Goal: Transaction & Acquisition: Obtain resource

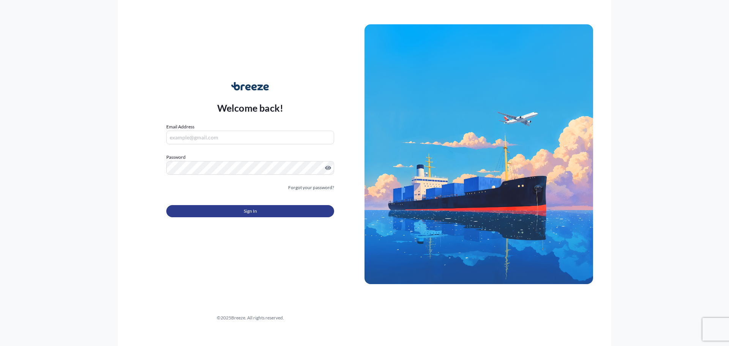
type input "[EMAIL_ADDRESS][DOMAIN_NAME]"
click at [255, 211] on span "Sign In" at bounding box center [250, 211] width 13 height 8
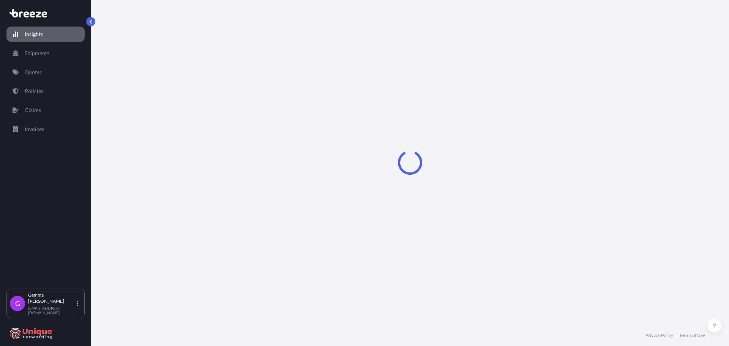
select select "2025"
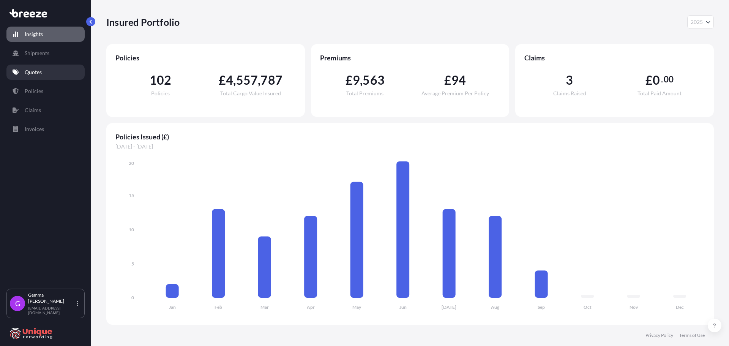
click at [36, 71] on p "Quotes" at bounding box center [33, 72] width 17 height 8
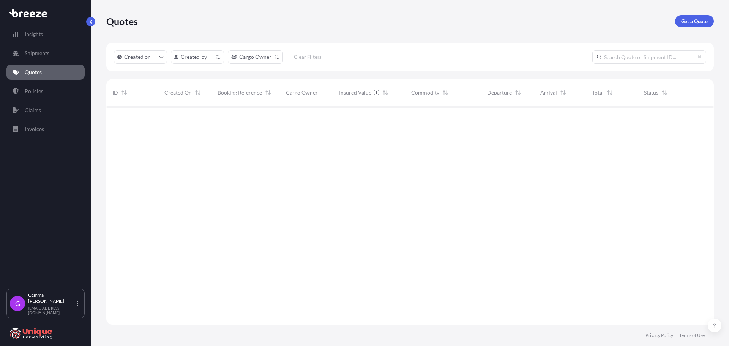
scroll to position [217, 602]
click at [694, 22] on p "Get a Quote" at bounding box center [694, 21] width 27 height 8
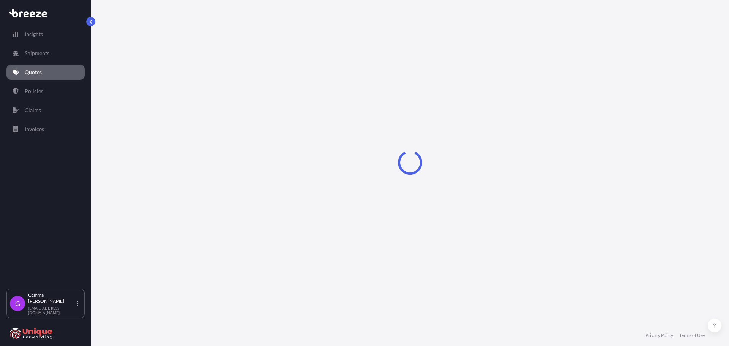
select select "Sea"
select select "1"
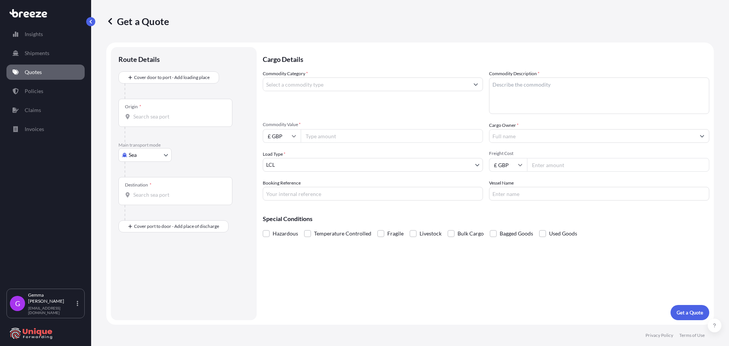
click at [322, 193] on input "Booking Reference" at bounding box center [373, 194] width 220 height 14
paste input "40593"
click at [265, 194] on input "40593" at bounding box center [373, 194] width 220 height 14
type input "#40593"
click at [322, 91] on div "Commodity Category *" at bounding box center [373, 92] width 220 height 44
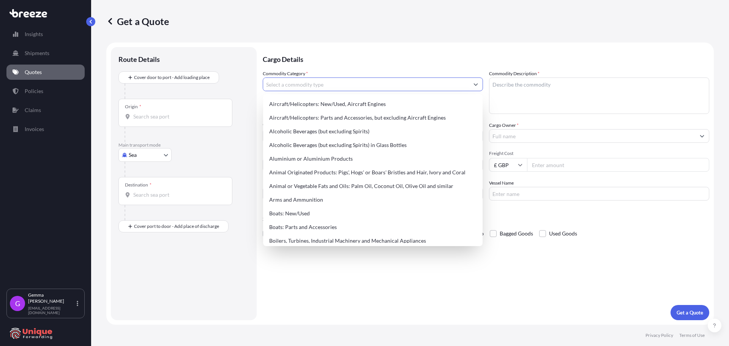
click at [323, 83] on input "Commodity Category *" at bounding box center [366, 84] width 206 height 14
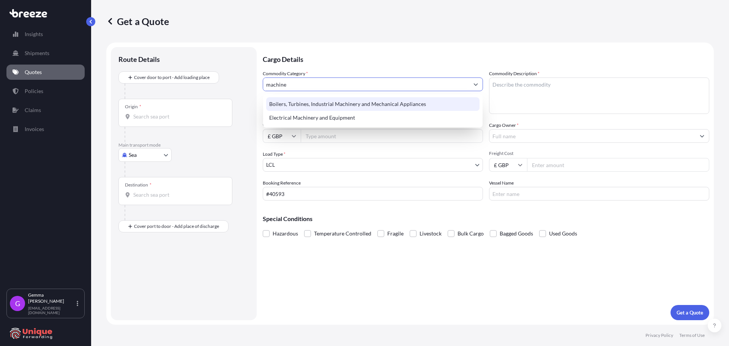
click at [328, 102] on div "Boilers, Turbines, Industrial Machinery and Mechanical Appliances" at bounding box center [372, 104] width 213 height 14
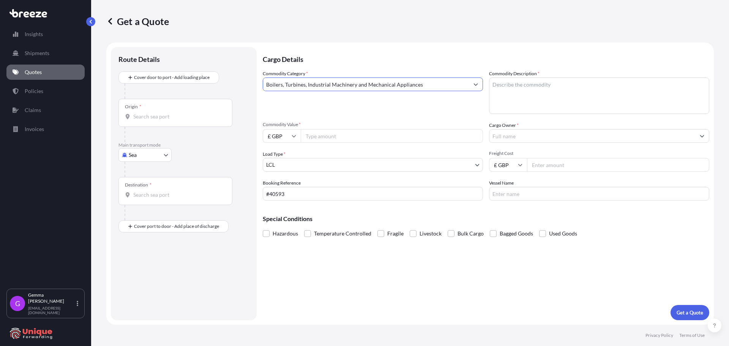
type input "Boilers, Turbines, Industrial Machinery and Mechanical Appliances"
paste textarea "3x Rotobec 800L Grab"
click at [560, 80] on textarea "Commodity Description *" at bounding box center [599, 95] width 220 height 36
type textarea "3x Rotobec 800L Grab"
click at [197, 110] on div "Origin *" at bounding box center [175, 113] width 114 height 28
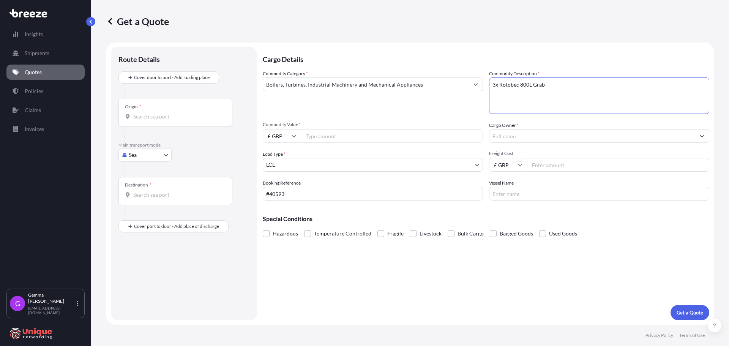
click at [197, 113] on input "Origin *" at bounding box center [178, 117] width 90 height 8
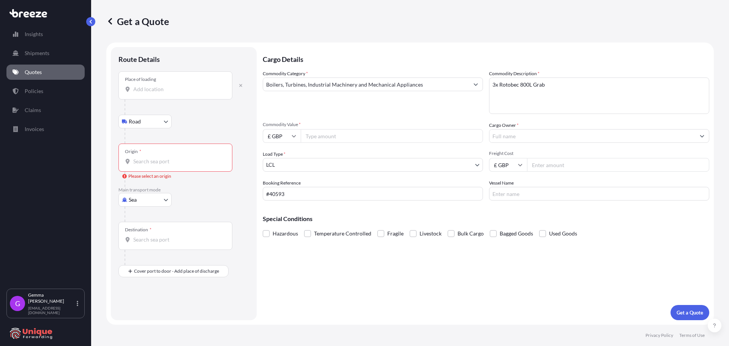
click at [175, 88] on input "Place of loading" at bounding box center [178, 89] width 90 height 8
click at [197, 96] on div "Place of loading" at bounding box center [175, 85] width 114 height 28
click at [197, 93] on input "Place of loading" at bounding box center [178, 89] width 90 height 8
paste input "Albert [STREET_ADDRESS]"
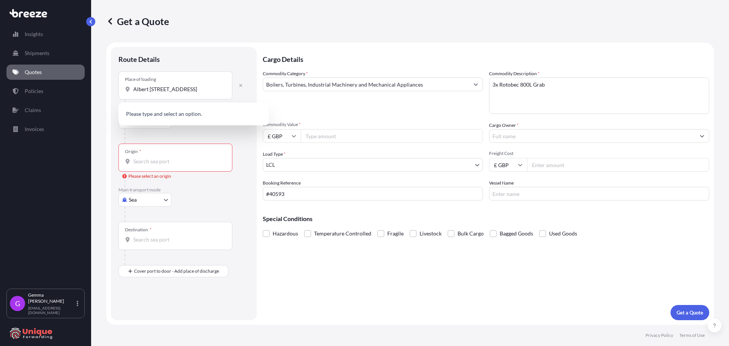
scroll to position [0, 54]
click at [179, 112] on span "[PERSON_NAME][STREET_ADDRESS]" at bounding box center [189, 115] width 90 height 8
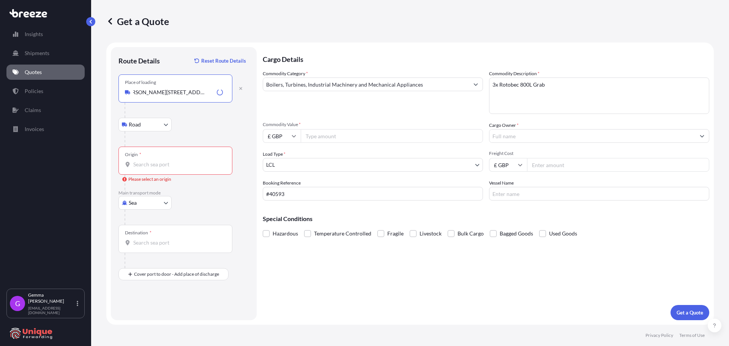
type input "[PERSON_NAME][STREET_ADDRESS]"
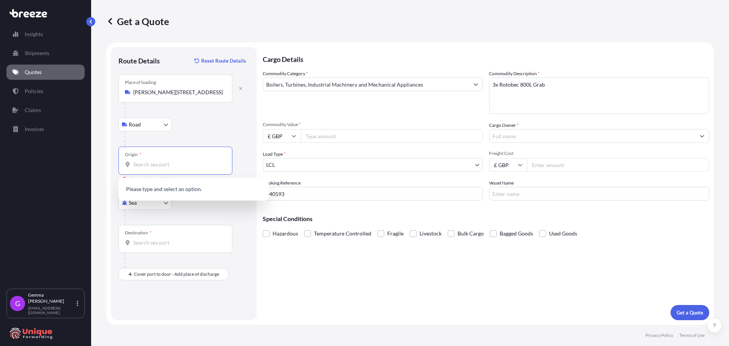
scroll to position [0, 0]
click at [165, 166] on input "Origin * Please select an origin" at bounding box center [178, 165] width 90 height 8
click at [204, 135] on div at bounding box center [186, 138] width 124 height 15
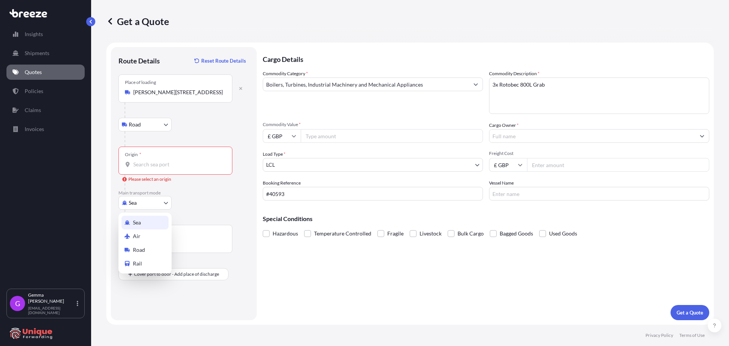
click at [158, 204] on body "Insights Shipments Quotes Policies Claims Invoices G [PERSON_NAME] [EMAIL_ADDRE…" at bounding box center [364, 173] width 729 height 346
click at [153, 248] on div "Road" at bounding box center [144, 250] width 47 height 14
select select "Road"
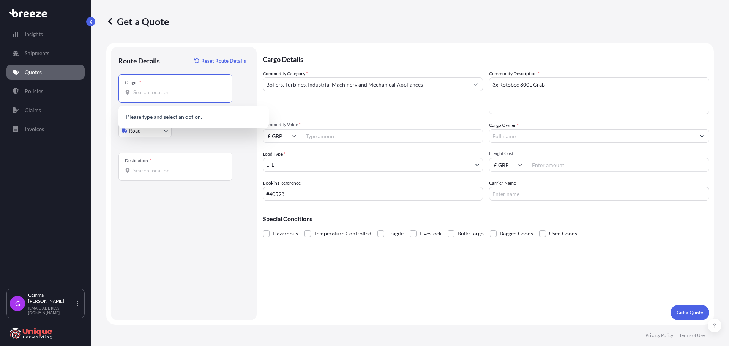
click at [166, 91] on input "Origin *" at bounding box center [178, 92] width 90 height 8
paste input "Albert [STREET_ADDRESS]"
click at [180, 121] on span "[PERSON_NAME][STREET_ADDRESS]" at bounding box center [189, 118] width 90 height 8
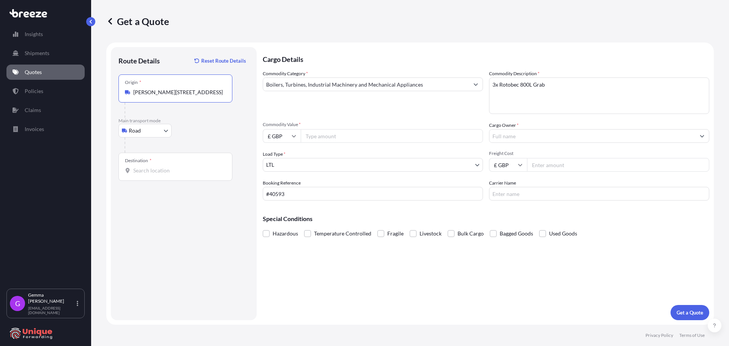
type input "[PERSON_NAME][STREET_ADDRESS]"
click at [184, 176] on div "Destination *" at bounding box center [175, 167] width 114 height 28
click at [184, 174] on input "Destination *" at bounding box center [178, 171] width 90 height 8
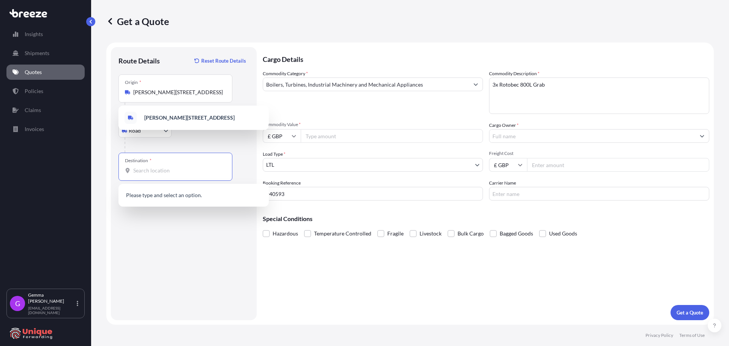
paste input "[STREET_ADDRESS]"
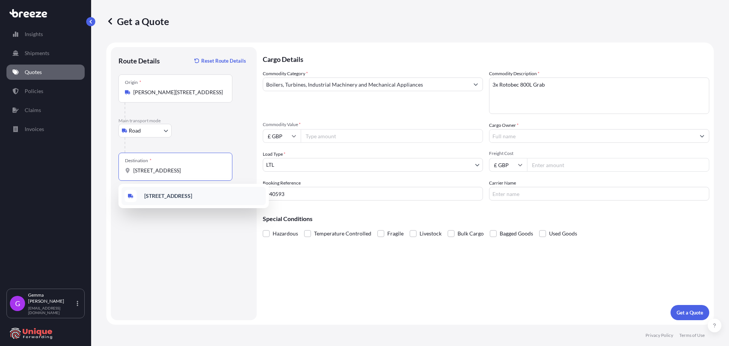
click at [192, 196] on b "[STREET_ADDRESS]" at bounding box center [168, 195] width 48 height 6
type input "[STREET_ADDRESS]"
click at [339, 134] on input "Commodity Value *" at bounding box center [392, 136] width 182 height 14
type input "933000"
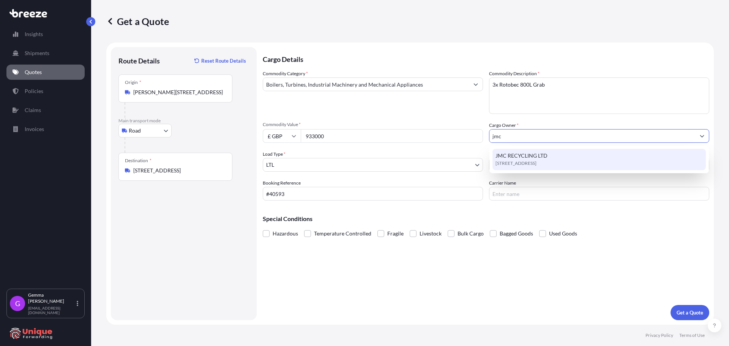
click at [511, 153] on span "JMC RECYCLING LTD" at bounding box center [521, 156] width 52 height 8
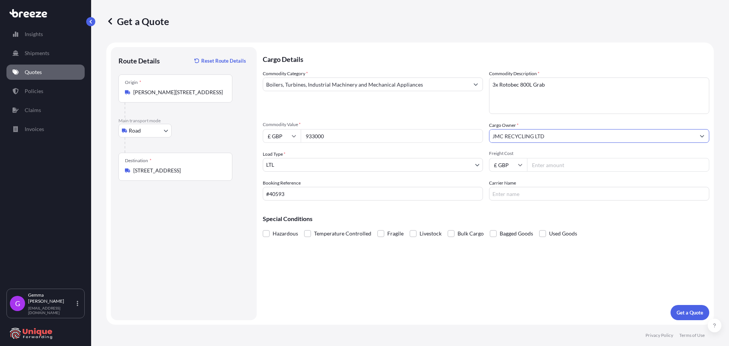
type input "JMC RECYCLING LTD"
click at [563, 166] on input "Freight Cost" at bounding box center [618, 165] width 182 height 14
type input "1255"
click at [495, 268] on div "Cargo Details Commodity Category * Boilers, Turbines, Industrial Machinery and …" at bounding box center [486, 183] width 446 height 273
click at [693, 310] on p "Get a Quote" at bounding box center [689, 313] width 27 height 8
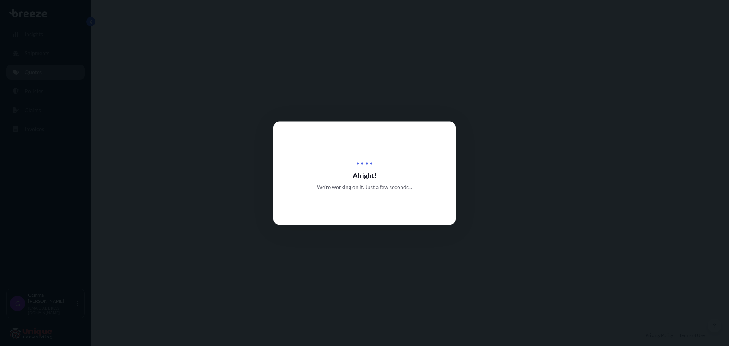
select select "Road"
select select "1"
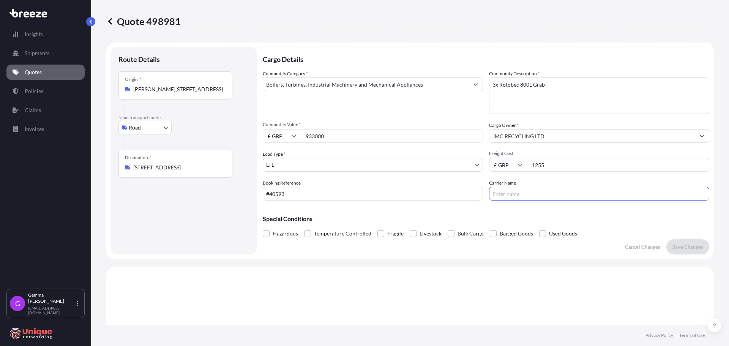
click at [524, 190] on input "Carrier Name" at bounding box center [599, 194] width 220 height 14
type input "tbc"
click at [547, 160] on input "1255" at bounding box center [618, 165] width 182 height 14
drag, startPoint x: 570, startPoint y: 85, endPoint x: 264, endPoint y: 91, distance: 306.0
click at [264, 91] on div "Commodity Category * Boilers, Turbines, Industrial Machinery and Mechanical App…" at bounding box center [486, 135] width 446 height 131
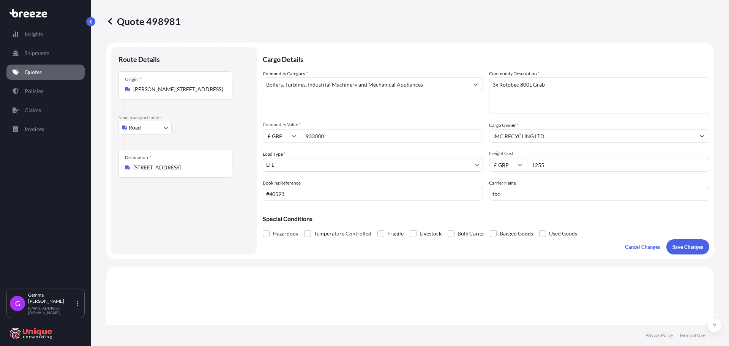
click at [310, 138] on input "933000" at bounding box center [392, 136] width 182 height 14
click at [312, 134] on input "933000" at bounding box center [392, 136] width 182 height 14
click at [703, 249] on form "Route Details Place of loading Road Road Rail Origin * [PERSON_NAME] [STREET_AD…" at bounding box center [409, 151] width 607 height 216
click at [691, 247] on p "Save Changes" at bounding box center [687, 247] width 31 height 8
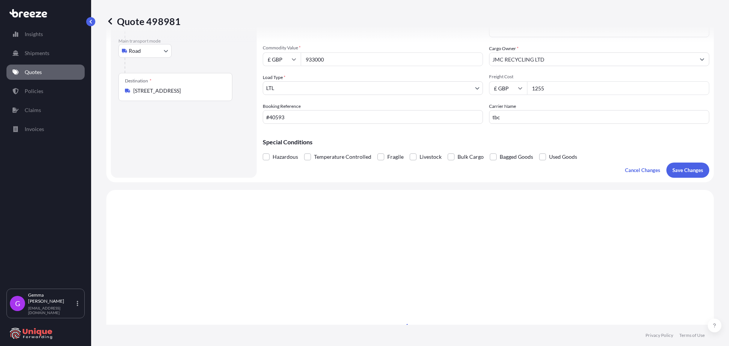
select select "Road"
select select "1"
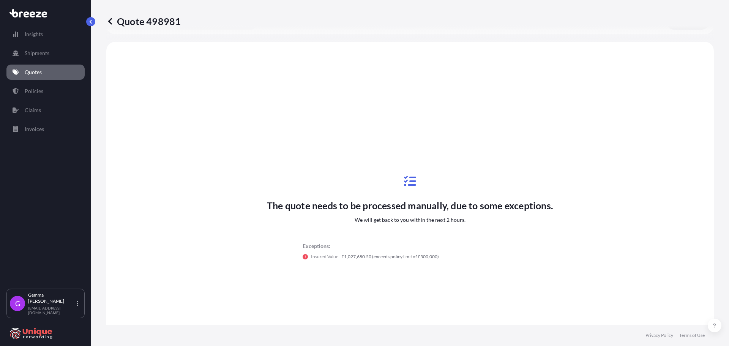
scroll to position [228, 0]
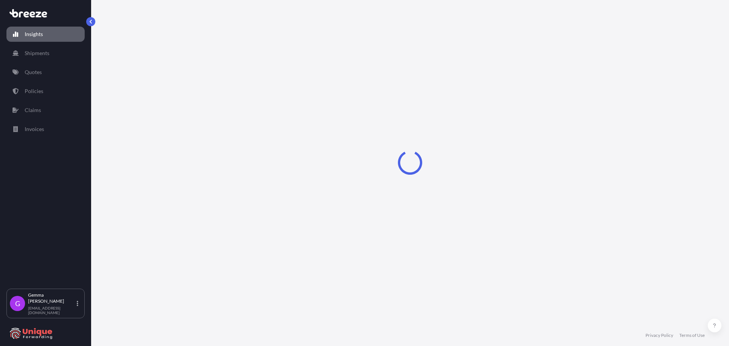
select select "2025"
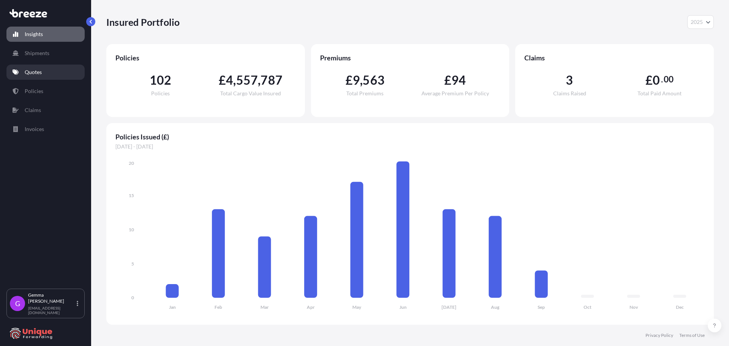
click at [42, 67] on link "Quotes" at bounding box center [45, 72] width 78 height 15
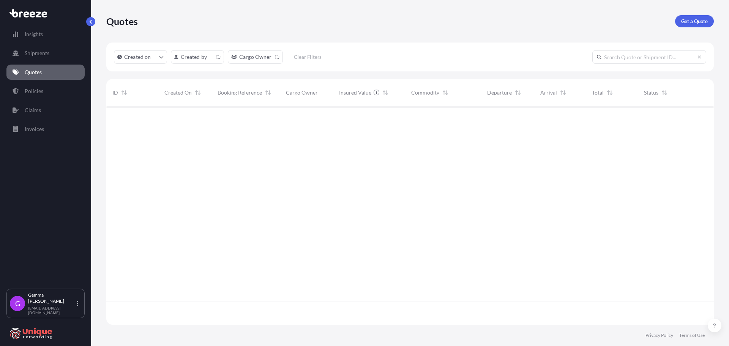
scroll to position [217, 602]
click at [696, 24] on p "Get a Quote" at bounding box center [694, 21] width 27 height 8
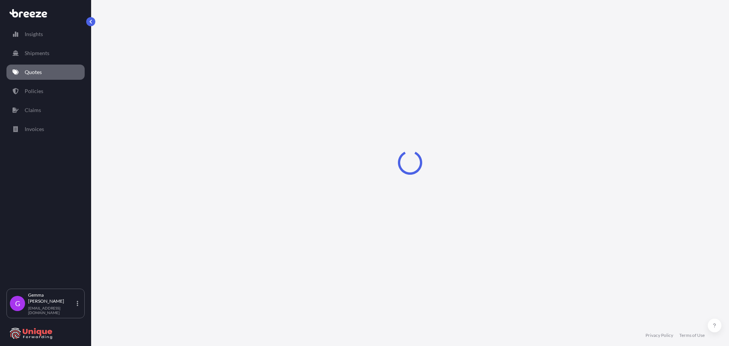
select select "Sea"
select select "1"
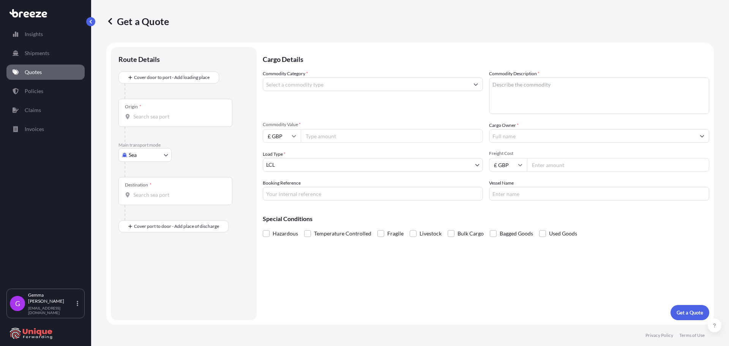
drag, startPoint x: 293, startPoint y: 86, endPoint x: 296, endPoint y: 91, distance: 5.7
click at [296, 91] on div at bounding box center [373, 84] width 220 height 14
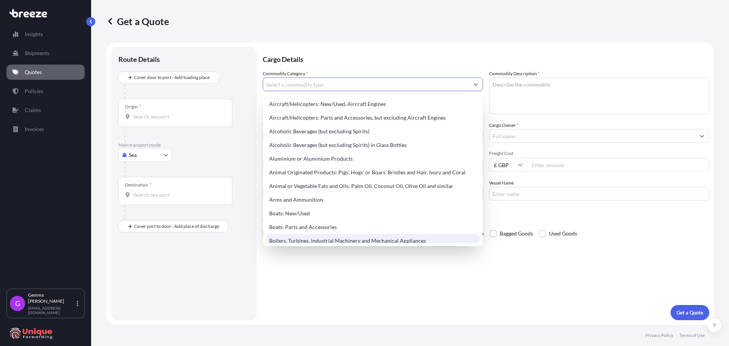
drag, startPoint x: 318, startPoint y: 286, endPoint x: 315, endPoint y: 205, distance: 80.9
click at [318, 284] on div "Cargo Details Commodity Category * Commodity Description * Commodity Value * £ …" at bounding box center [486, 183] width 446 height 273
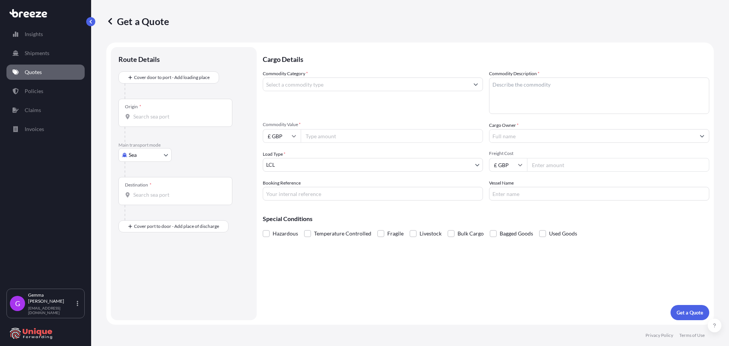
click at [313, 200] on input "Booking Reference" at bounding box center [373, 194] width 220 height 14
paste input "#40607"
type input "#40607"
click at [304, 85] on input "Commodity Category *" at bounding box center [366, 84] width 206 height 14
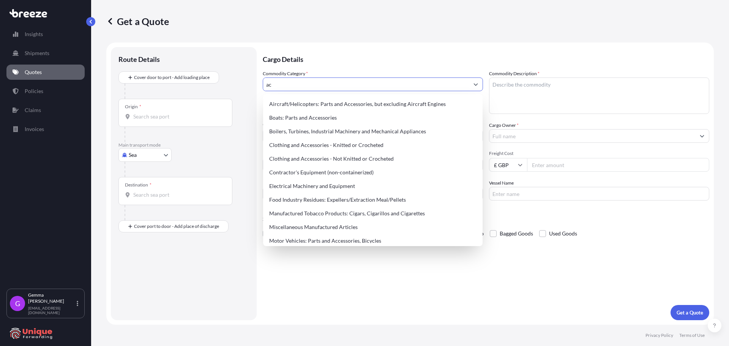
type input "a"
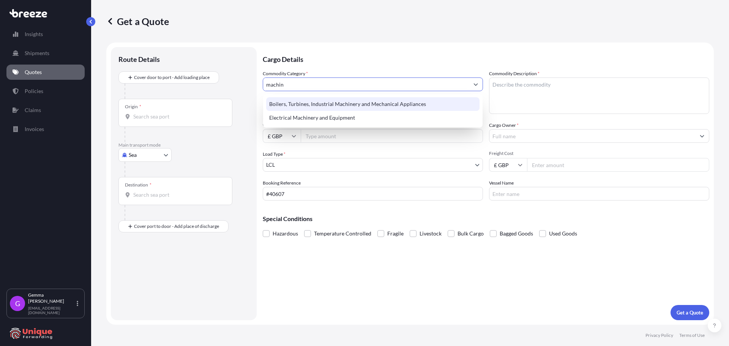
click at [336, 102] on div "Boilers, Turbines, Industrial Machinery and Mechanical Appliances" at bounding box center [372, 104] width 213 height 14
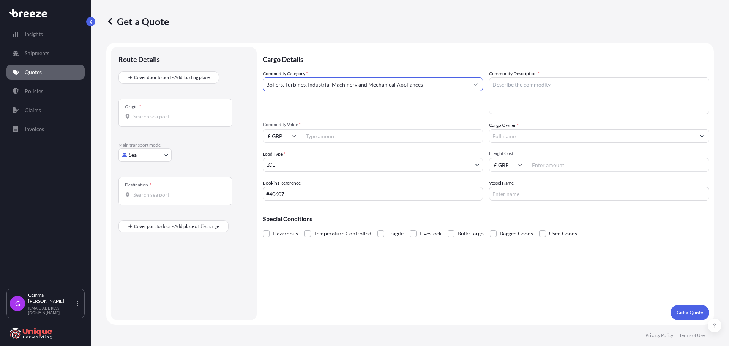
type input "Boilers, Turbines, Industrial Machinery and Mechanical Appliances"
click at [548, 80] on textarea "Commodity Description *" at bounding box center [599, 95] width 220 height 36
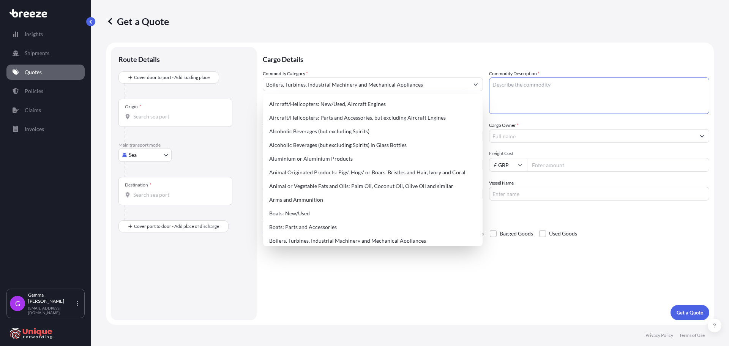
paste textarea "Rotobec 800L Grab L – 285 W – 150 H – 168cm"
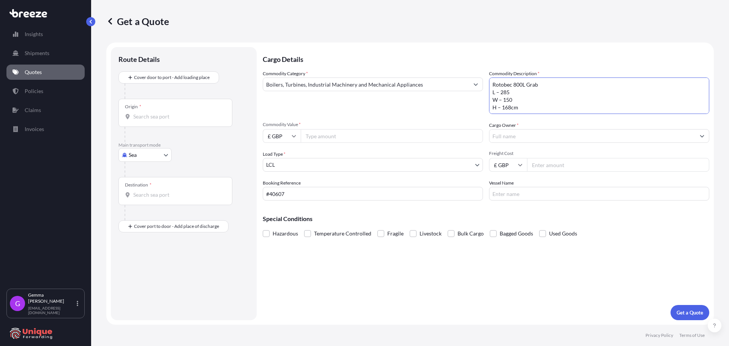
scroll to position [5, 0]
type textarea "Rotobec 800L Grab L – 285 W – 150 H – 168cm"
click at [323, 137] on input "Commodity Value *" at bounding box center [392, 136] width 182 height 14
type input "30000"
click at [594, 137] on input "Cargo Owner *" at bounding box center [592, 136] width 206 height 14
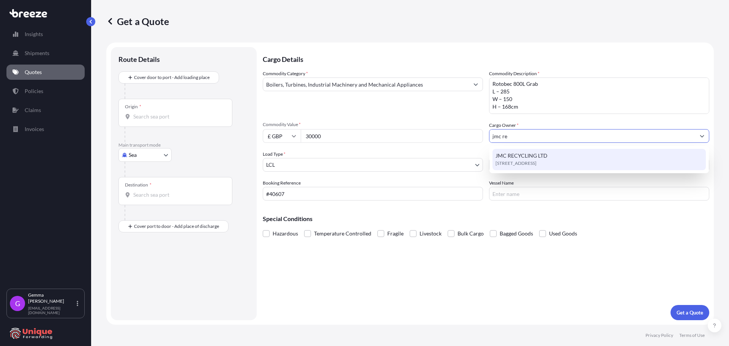
click at [548, 154] on div "JMC RECYCLING LTD Harrimans Lane, NG7, Nottingham, United Kingdom" at bounding box center [598, 159] width 213 height 21
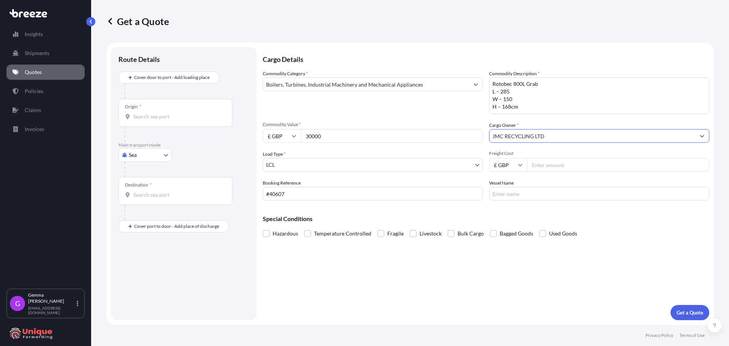
type input "JMC RECYCLING LTD"
click at [564, 162] on input "Freight Cost" at bounding box center [618, 165] width 182 height 14
type input "1205"
click at [163, 106] on div "Origin *" at bounding box center [175, 113] width 114 height 28
click at [163, 113] on input "Origin *" at bounding box center [178, 117] width 90 height 8
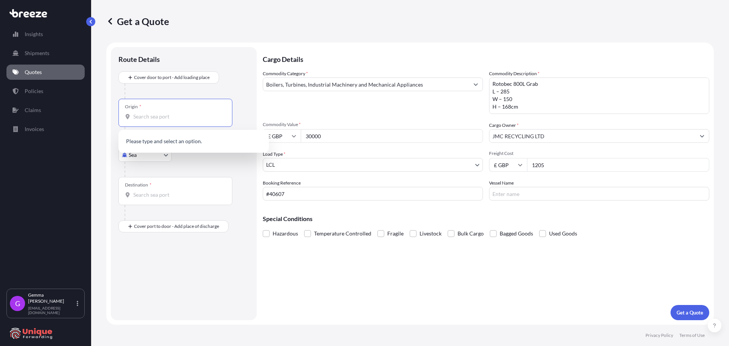
click at [144, 157] on body "0 options available. Insights Shipments Quotes Policies Claims Invoices G Gemma…" at bounding box center [364, 173] width 729 height 346
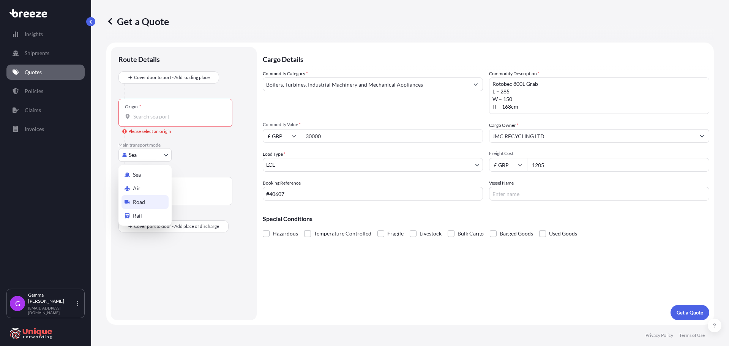
click at [144, 201] on span "Road" at bounding box center [139, 202] width 12 height 8
select select "Road"
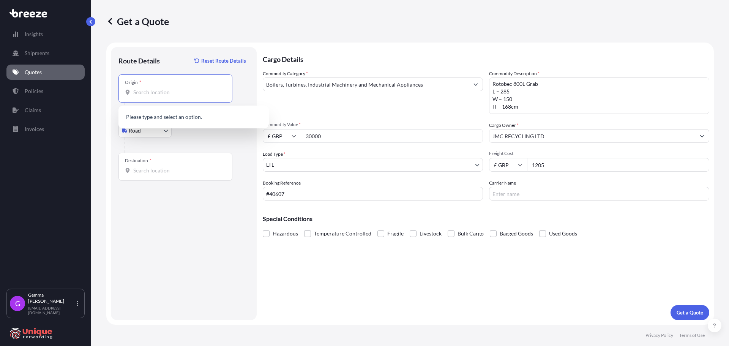
click at [157, 91] on input "Origin *" at bounding box center [178, 92] width 90 height 8
click at [174, 92] on input "Origin * Please select an origin" at bounding box center [178, 92] width 90 height 8
paste input "3088 GB Rotterdam The Netherlands"
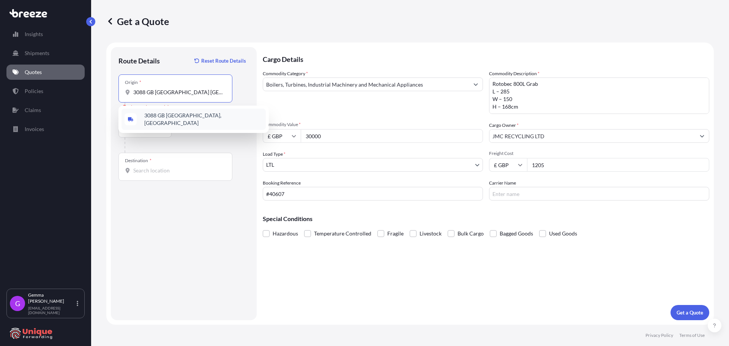
click at [188, 120] on span "3088 GB Rotterdam, The Netherlands" at bounding box center [203, 119] width 118 height 15
type input "3088 GB Rotterdam, The Netherlands"
click at [178, 167] on input "Destination *" at bounding box center [178, 171] width 90 height 8
paste input "Rosyth Dunfermline KY11 2YB"
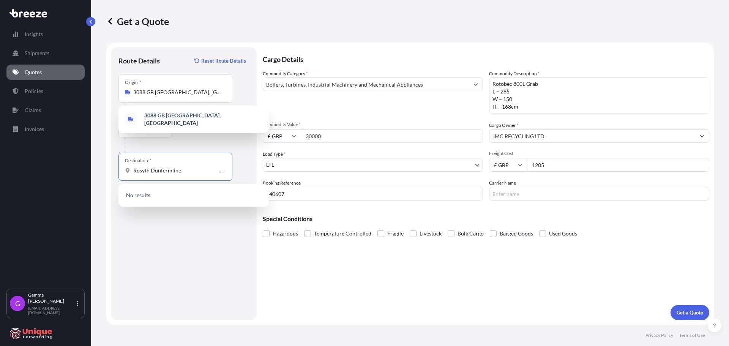
scroll to position [0, 42]
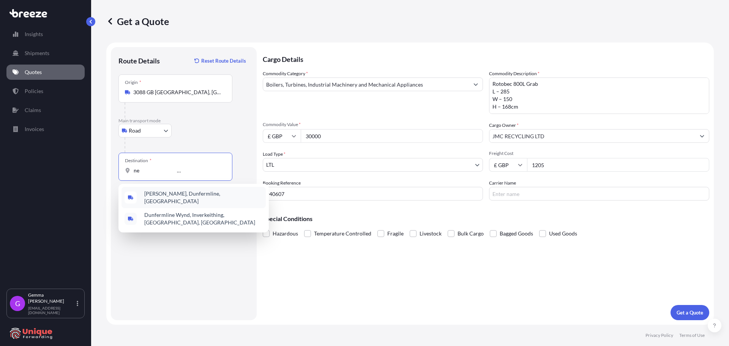
click at [168, 195] on span "Rosyth, Dunfermline, UK" at bounding box center [203, 197] width 118 height 15
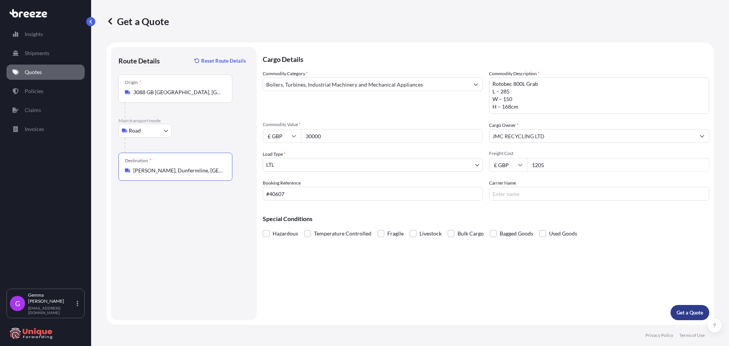
type input "Rosyth, Dunfermline, UK"
click at [692, 315] on p "Get a Quote" at bounding box center [689, 313] width 27 height 8
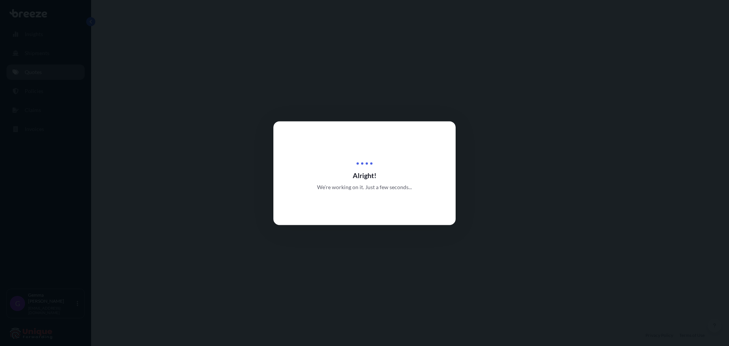
select select "Road"
select select "1"
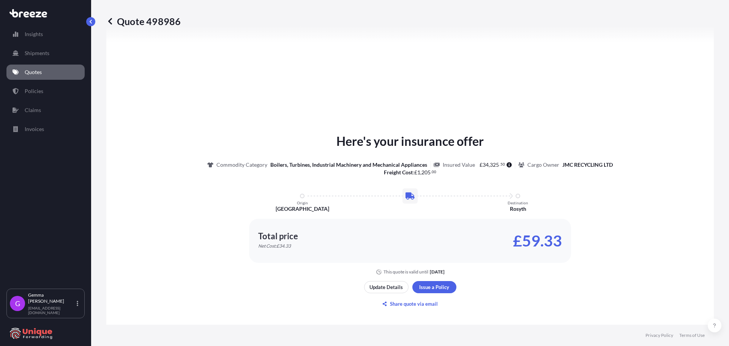
scroll to position [380, 0]
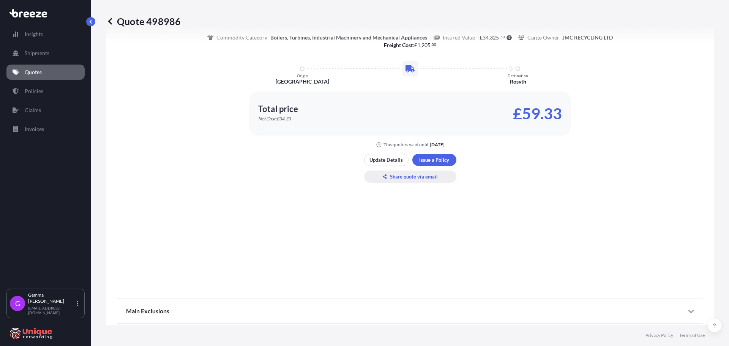
click at [405, 173] on p "Share quote via email" at bounding box center [414, 177] width 48 height 8
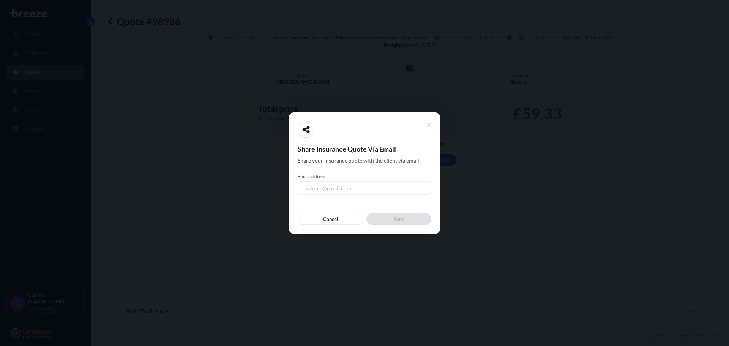
click at [343, 187] on input "Email address" at bounding box center [365, 188] width 134 height 14
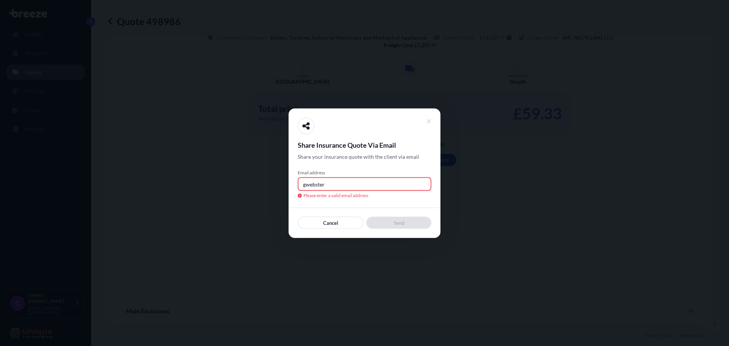
click at [382, 186] on input "gwebster" at bounding box center [365, 184] width 134 height 14
click at [352, 182] on input "gwebster@" at bounding box center [365, 184] width 134 height 14
drag, startPoint x: 354, startPoint y: 184, endPoint x: 216, endPoint y: 184, distance: 138.9
click at [216, 345] on div "Share Insurance Quote Via Email Share your insurance quote with the client via …" at bounding box center [364, 346] width 729 height 0
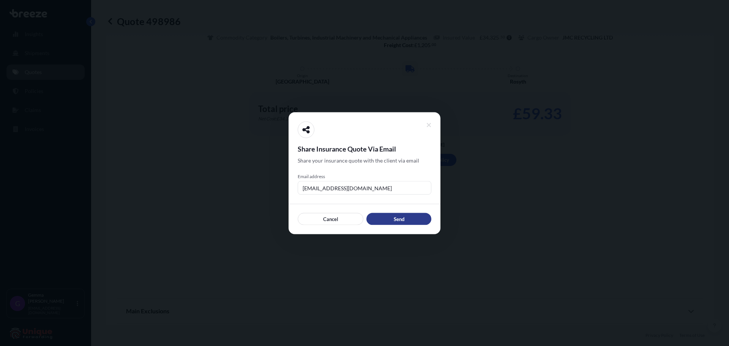
type input "[EMAIL_ADDRESS][DOMAIN_NAME]"
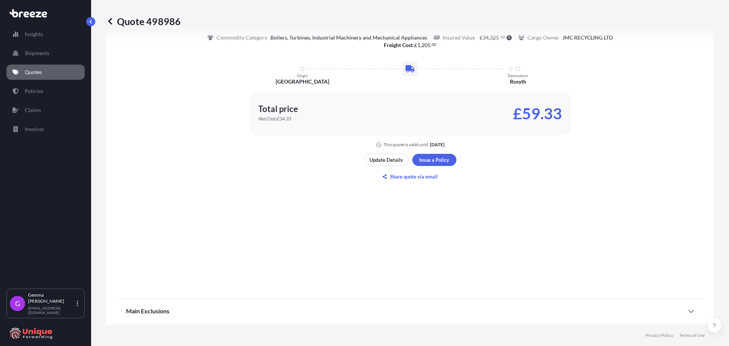
click at [295, 190] on div "Here's your insurance offer Commodity Category Boilers, Turbines, Industrial Ma…" at bounding box center [410, 94] width 586 height 394
click at [256, 190] on div "Here's your insurance offer Commodity Category Boilers, Turbines, Industrial Ma…" at bounding box center [410, 94] width 586 height 394
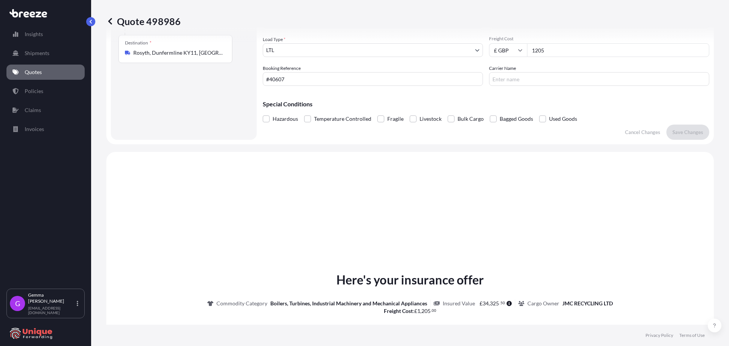
scroll to position [1, 0]
